Goal: Task Accomplishment & Management: Use online tool/utility

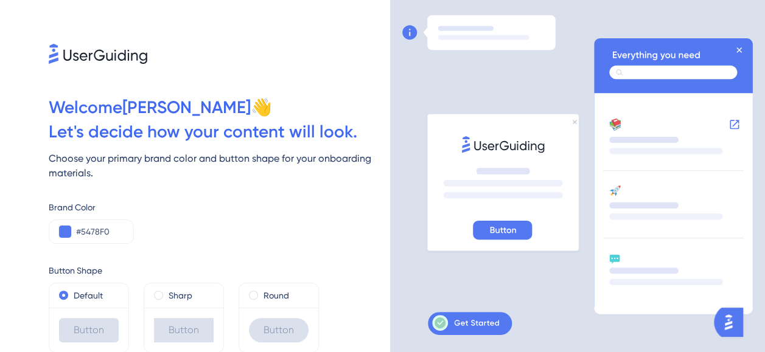
scroll to position [44, 0]
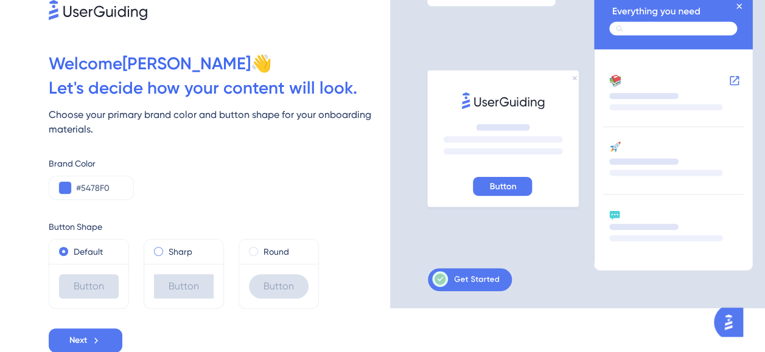
click at [163, 253] on div "Sharp" at bounding box center [184, 252] width 60 height 15
click at [89, 335] on button "Next" at bounding box center [86, 341] width 74 height 24
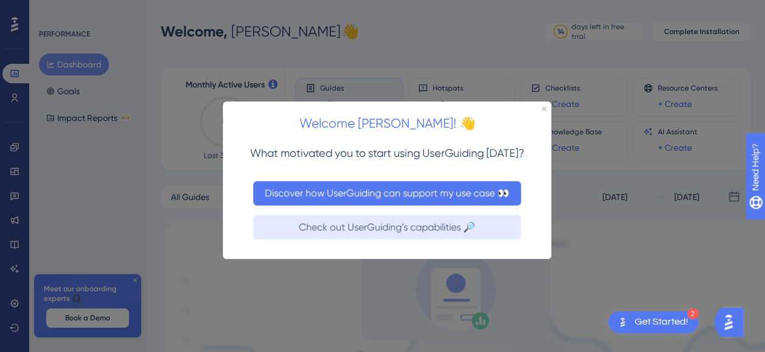
click at [407, 195] on button "Discover how UserGuiding can support my use case 👀" at bounding box center [387, 193] width 268 height 24
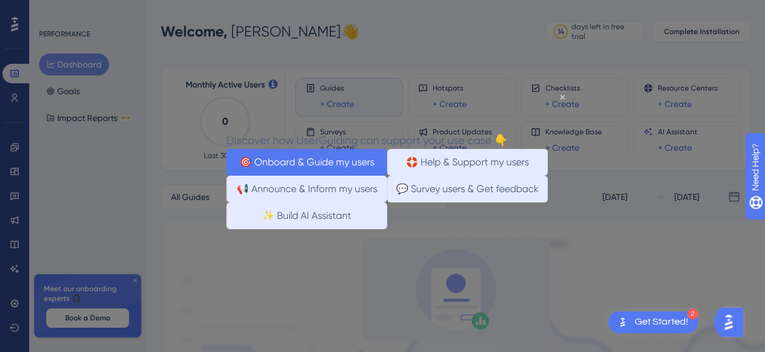
click at [329, 165] on button "🎯 Onboard & Guide my users" at bounding box center [306, 162] width 161 height 27
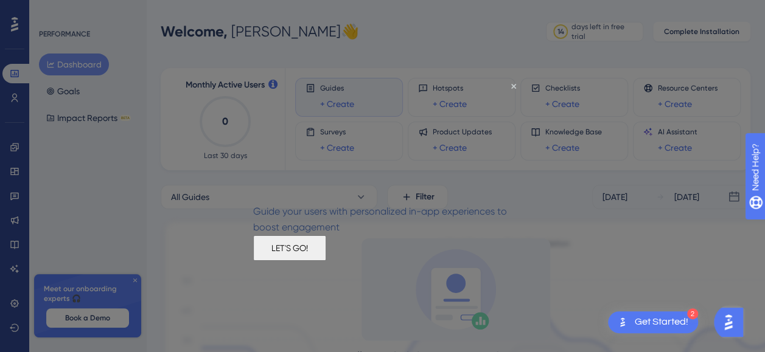
click at [326, 261] on div "LET'S GO!" at bounding box center [289, 248] width 73 height 26
click at [326, 261] on button "LET'S GO!" at bounding box center [289, 248] width 73 height 26
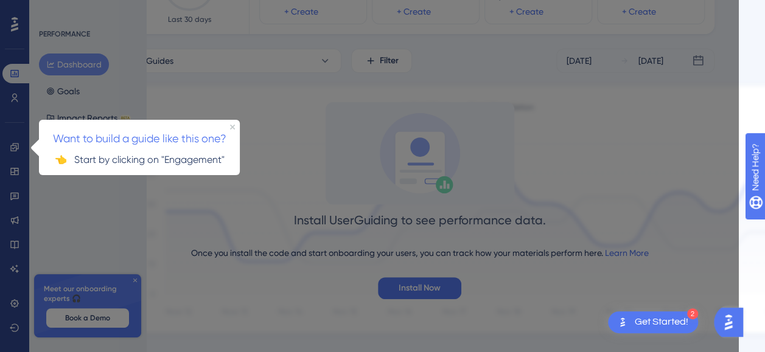
scroll to position [136, 37]
click at [229, 129] on h3 "Want to build a guide like this one?" at bounding box center [139, 138] width 186 height 18
click at [237, 125] on div "Want to build a guide like this one?" at bounding box center [139, 134] width 201 height 30
click at [10, 142] on div at bounding box center [362, 121] width 751 height 514
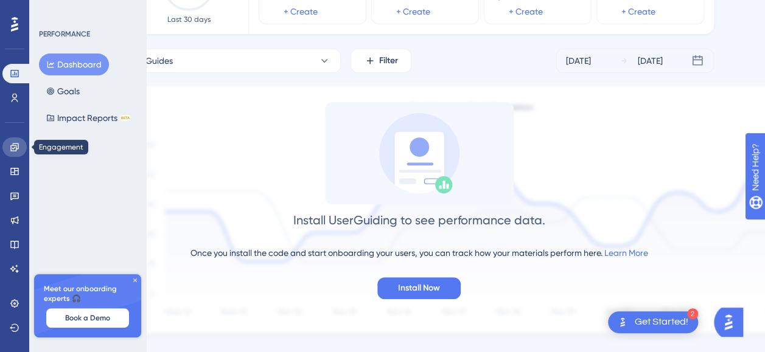
click at [12, 144] on icon at bounding box center [15, 147] width 10 height 10
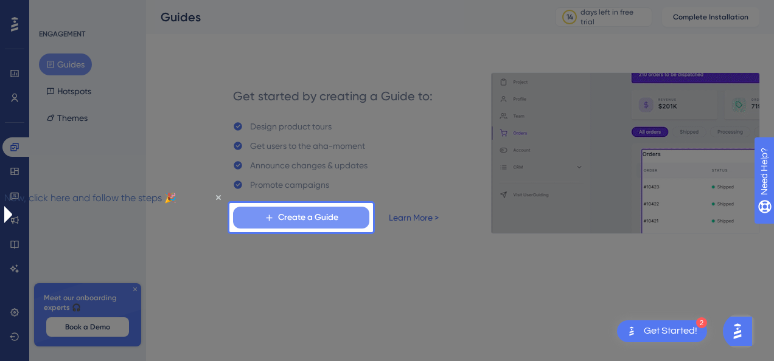
click at [297, 212] on span "Create a Guide" at bounding box center [308, 218] width 60 height 15
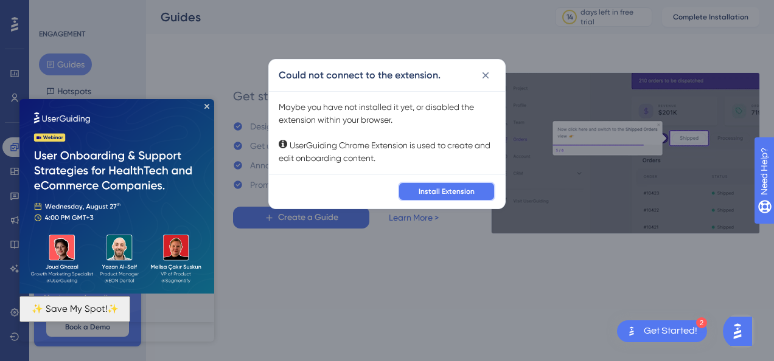
click at [455, 197] on button "Install Extension" at bounding box center [446, 191] width 97 height 19
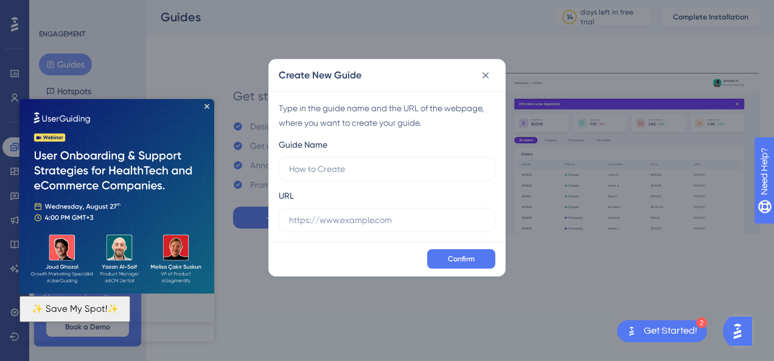
click at [206, 110] on img at bounding box center [116, 196] width 195 height 195
